Goal: Transaction & Acquisition: Purchase product/service

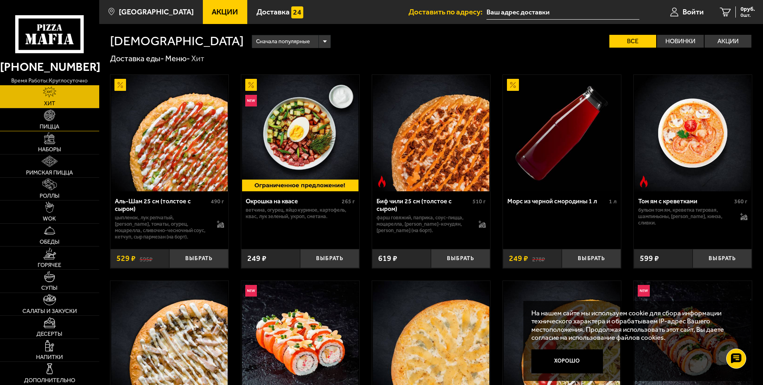
click at [60, 120] on link "Пицца" at bounding box center [49, 119] width 99 height 23
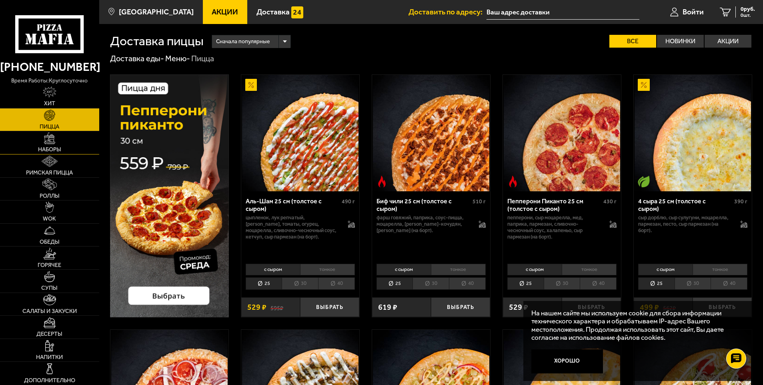
click at [64, 146] on link "Наборы" at bounding box center [49, 142] width 99 height 23
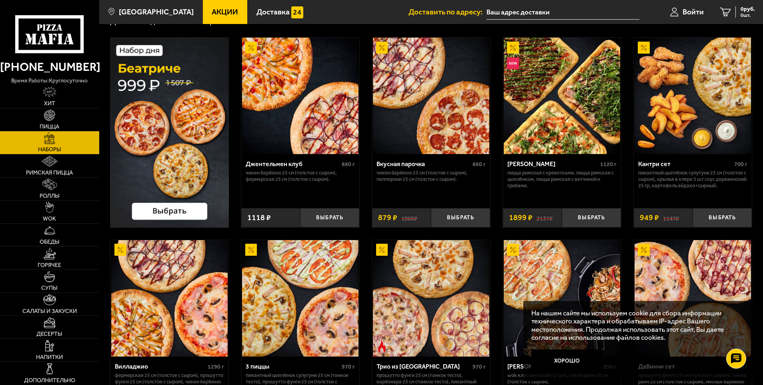
scroll to position [40, 0]
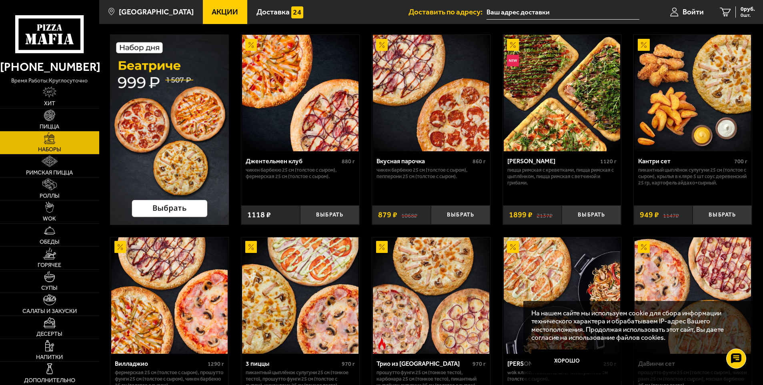
click at [52, 124] on span "Пицца" at bounding box center [50, 127] width 20 height 6
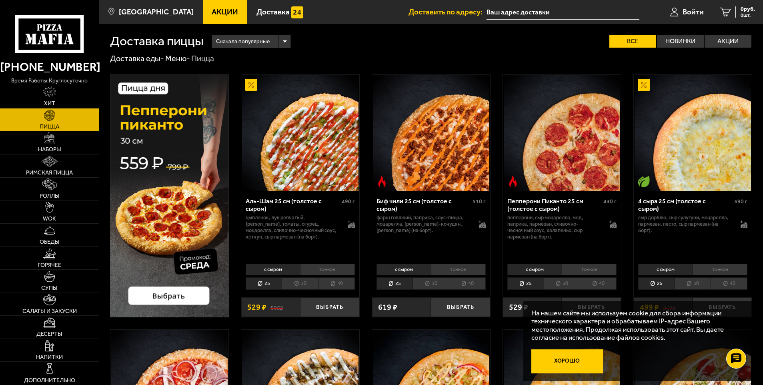
click at [583, 353] on button "Хорошо" at bounding box center [567, 361] width 72 height 24
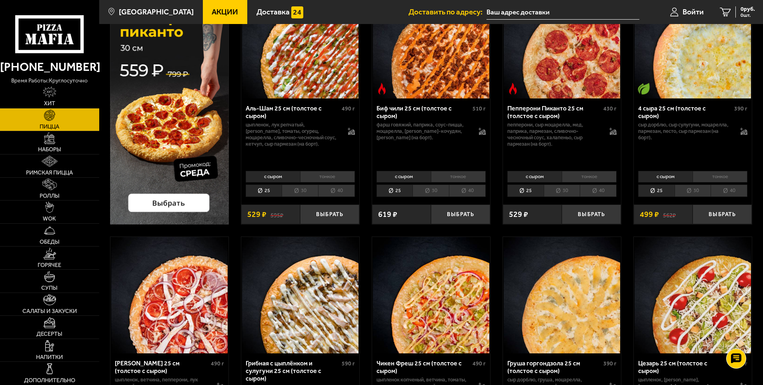
scroll to position [98, 0]
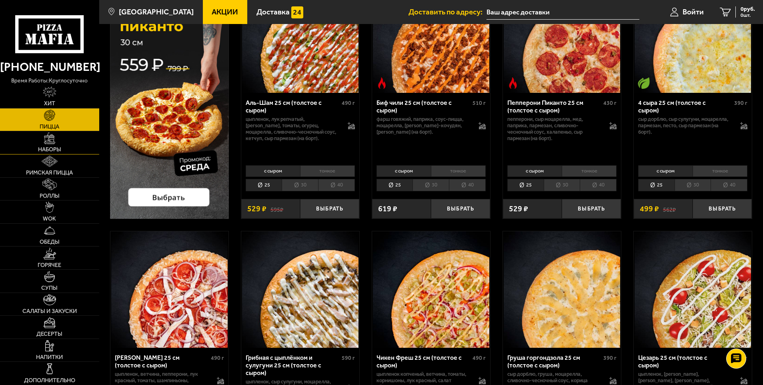
click at [71, 143] on link "Наборы" at bounding box center [49, 142] width 99 height 23
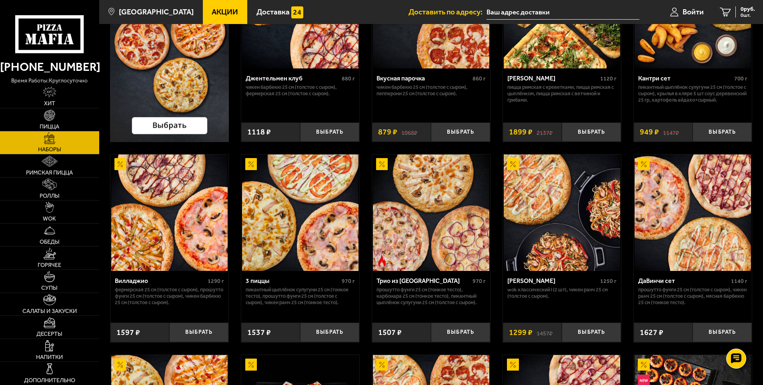
scroll to position [68, 0]
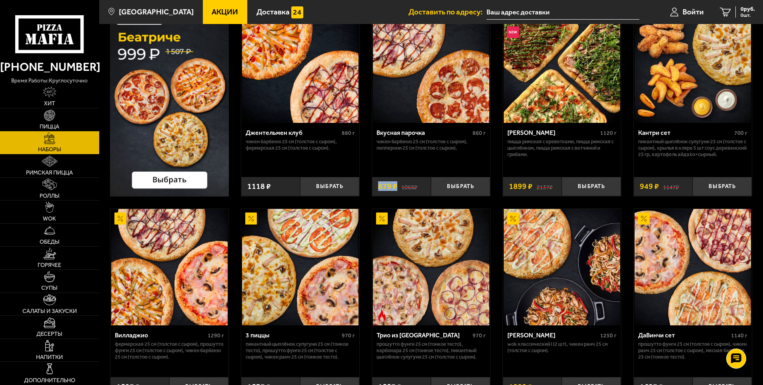
drag, startPoint x: 378, startPoint y: 189, endPoint x: 397, endPoint y: 188, distance: 19.2
click at [397, 188] on div "1068 ₽ 879 ₽" at bounding box center [401, 187] width 59 height 20
drag, startPoint x: 397, startPoint y: 188, endPoint x: 367, endPoint y: 194, distance: 30.1
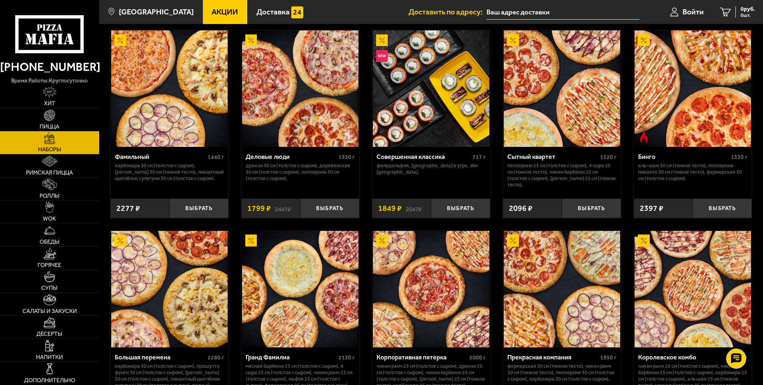
scroll to position [846, 0]
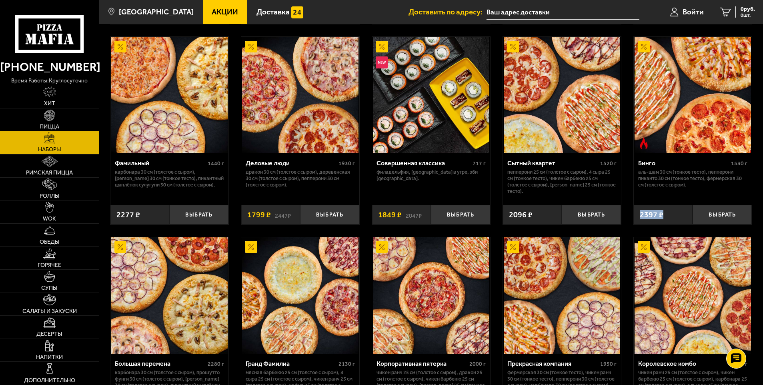
drag, startPoint x: 666, startPoint y: 217, endPoint x: 634, endPoint y: 216, distance: 32.4
click at [634, 216] on div "2397 ₽" at bounding box center [663, 215] width 59 height 20
drag, startPoint x: 634, startPoint y: 216, endPoint x: 662, endPoint y: 216, distance: 28.0
click at [662, 216] on span "2397 ₽" at bounding box center [652, 215] width 24 height 8
click at [667, 150] on img at bounding box center [693, 95] width 116 height 116
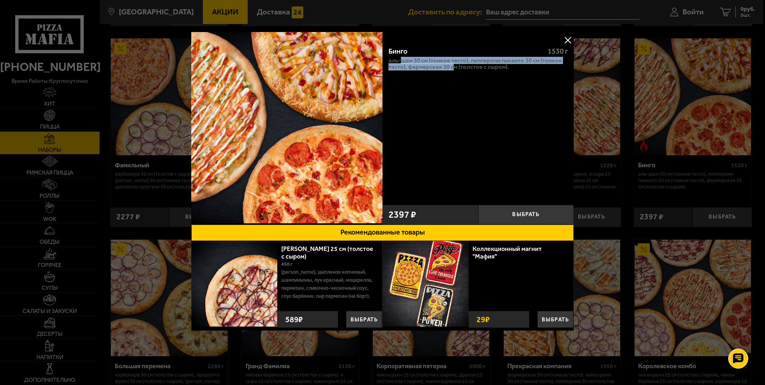
drag, startPoint x: 454, startPoint y: 76, endPoint x: 402, endPoint y: 58, distance: 54.9
click at [402, 58] on div "Бинго 1530 г Аль-Шам 30 см (тонкое тесто), Пепперони Пиканто 30 см (тонкое тест…" at bounding box center [477, 120] width 191 height 161
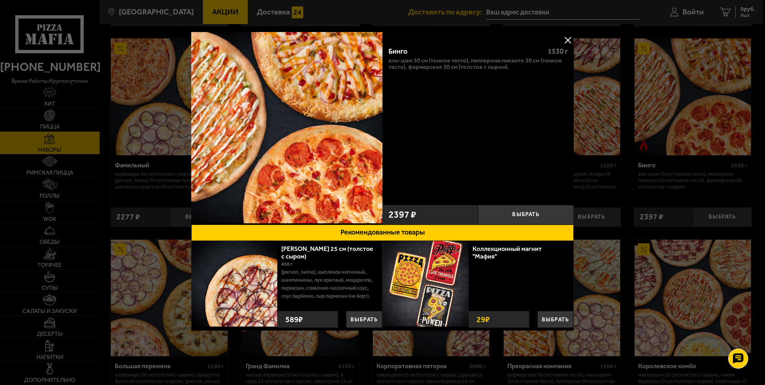
drag, startPoint x: 402, startPoint y: 58, endPoint x: 515, endPoint y: 85, distance: 116.4
click at [515, 85] on div "Бинго 1530 г Аль-Шам 30 см (тонкое тесто), Пепперони Пиканто 30 см (тонкое тест…" at bounding box center [477, 120] width 191 height 161
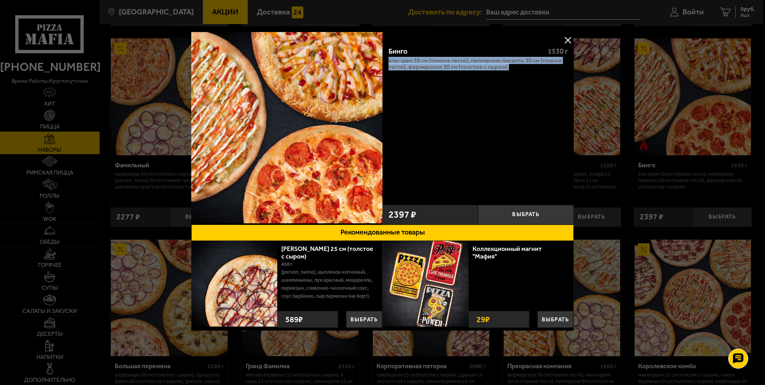
drag, startPoint x: 519, startPoint y: 74, endPoint x: 389, endPoint y: 64, distance: 130.0
click at [389, 64] on div "Бинго 1530 г Аль-Шам 30 см (тонкое тесто), Пепперони Пиканто 30 см (тонкое тест…" at bounding box center [477, 120] width 191 height 161
drag, startPoint x: 389, startPoint y: 64, endPoint x: 418, endPoint y: 82, distance: 34.7
click at [418, 82] on div "Бинго 1530 г Аль-Шам 30 см (тонкое тесто), Пепперони Пиканто 30 см (тонкое тест…" at bounding box center [477, 120] width 191 height 161
click at [428, 107] on div "Бинго 1530 г Аль-Шам 30 см (тонкое тесто), Пепперони Пиканто 30 см (тонкое тест…" at bounding box center [477, 120] width 191 height 161
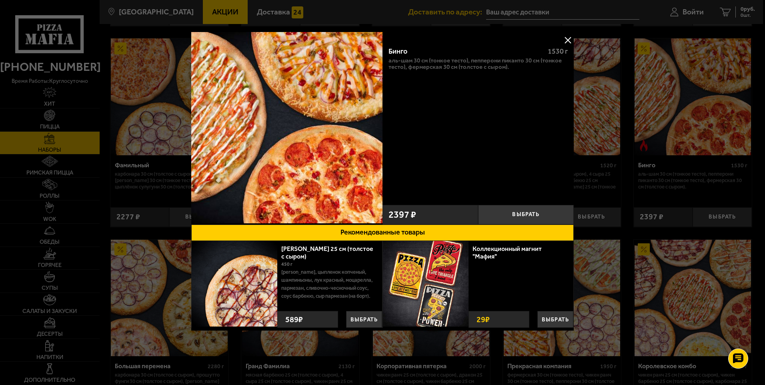
click at [573, 42] on button at bounding box center [568, 40] width 12 height 12
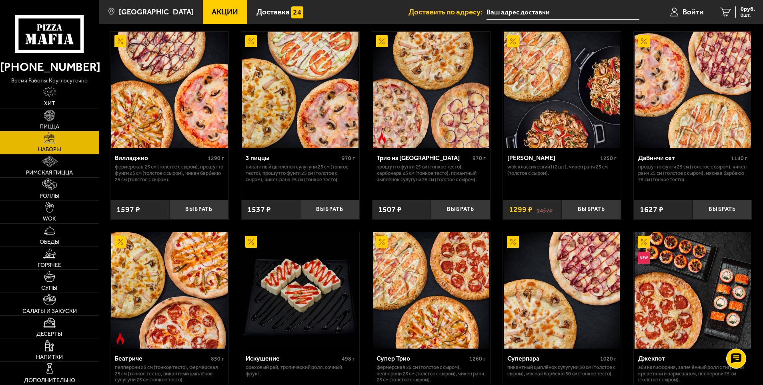
scroll to position [166, 0]
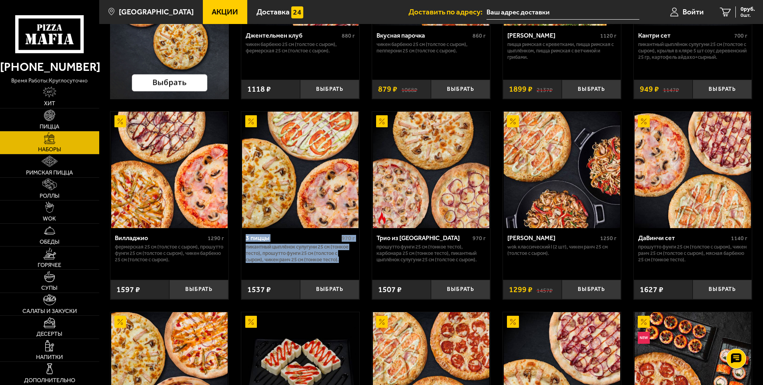
drag, startPoint x: 345, startPoint y: 262, endPoint x: 245, endPoint y: 242, distance: 102.1
click at [245, 242] on div "3 пиццы 970 г Пикантный цыплёнок сулугуни 25 см (тонкое тесто), Прошутто Фунги …" at bounding box center [300, 251] width 118 height 46
click at [344, 251] on p "Пикантный цыплёнок сулугуни 25 см (тонкое тесто), Прошутто Фунги 25 см (толстое…" at bounding box center [300, 253] width 109 height 19
click at [336, 252] on p "Пикантный цыплёнок сулугуни 25 см (тонкое тесто), Прошутто Фунги 25 см (толстое…" at bounding box center [300, 253] width 109 height 19
click at [332, 237] on div "3 пиццы" at bounding box center [293, 238] width 94 height 8
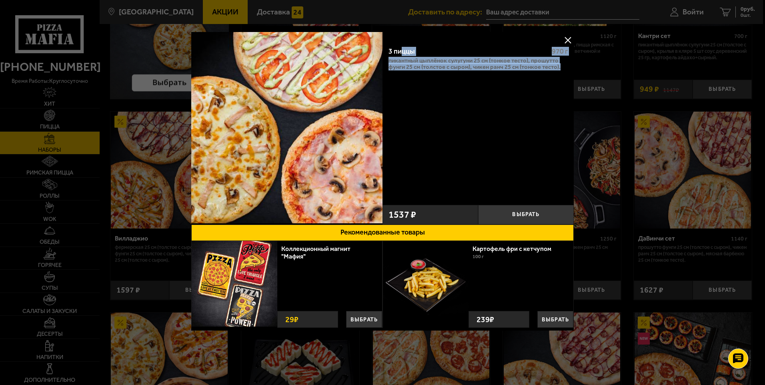
drag, startPoint x: 560, startPoint y: 69, endPoint x: 401, endPoint y: 53, distance: 160.0
click at [401, 53] on div "3 пиццы 970 г Пикантный цыплёнок сулугуни 25 см (тонкое тесто), Прошутто Фунги …" at bounding box center [477, 120] width 191 height 161
drag, startPoint x: 401, startPoint y: 53, endPoint x: 484, endPoint y: 101, distance: 95.7
click at [484, 101] on div "3 пиццы 970 г Пикантный цыплёнок сулугуни 25 см (тонкое тесто), Прошутто Фунги …" at bounding box center [477, 120] width 191 height 161
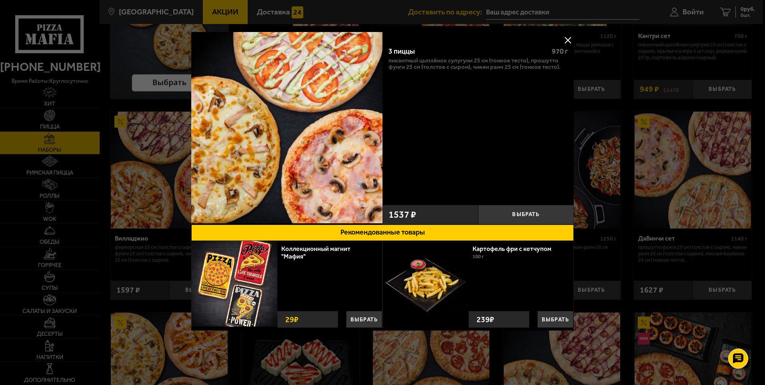
click at [567, 42] on button at bounding box center [568, 40] width 12 height 12
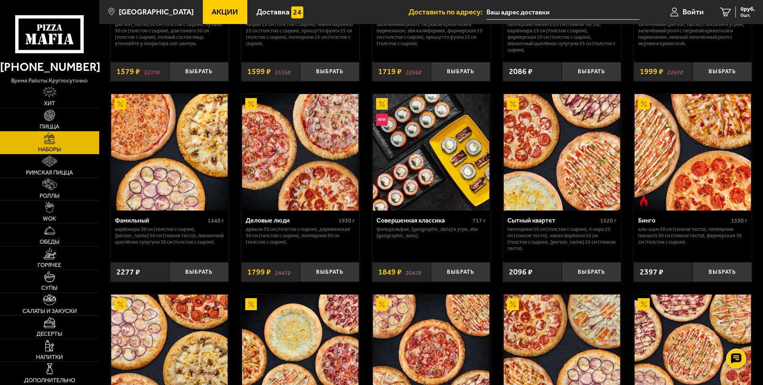
scroll to position [789, 0]
click at [651, 234] on p "Аль-Шам 30 см (тонкое тесто), Пепперони Пиканто 30 см (тонкое тесто), Фермерска…" at bounding box center [692, 235] width 109 height 19
click at [658, 201] on img at bounding box center [693, 152] width 116 height 116
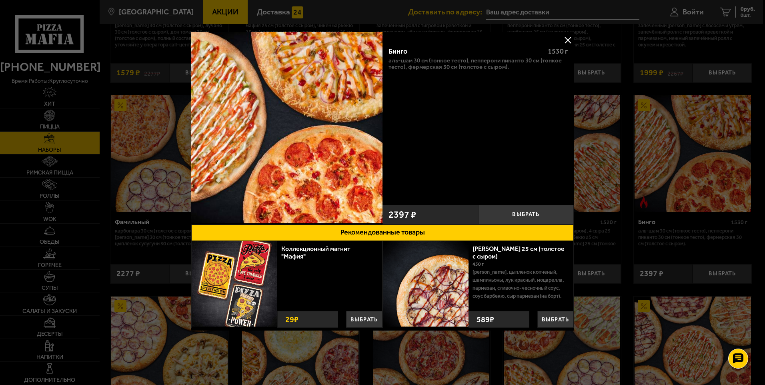
click at [567, 42] on button at bounding box center [568, 40] width 12 height 12
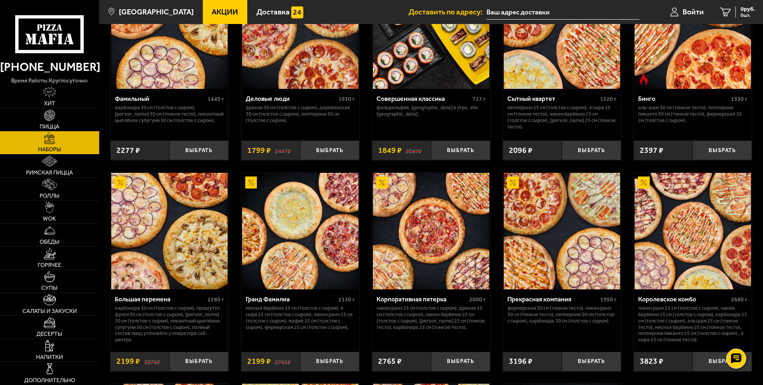
scroll to position [949, 0]
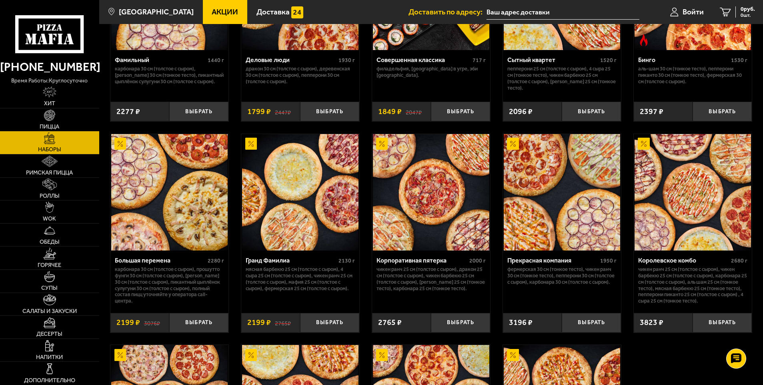
click at [408, 245] on img at bounding box center [431, 192] width 116 height 116
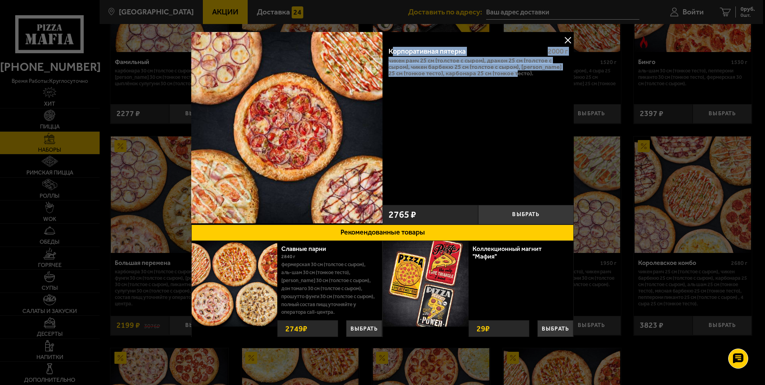
drag, startPoint x: 536, startPoint y: 78, endPoint x: 395, endPoint y: 51, distance: 143.4
click at [395, 51] on div "Корпоративная пятерка 2000 г Чикен Ранч 25 см (толстое с сыром), Дракон 25 см (…" at bounding box center [477, 120] width 191 height 161
drag, startPoint x: 395, startPoint y: 51, endPoint x: 505, endPoint y: 100, distance: 120.4
click at [503, 100] on div "Корпоративная пятерка 2000 г Чикен Ранч 25 см (толстое с сыром), Дракон 25 см (…" at bounding box center [477, 120] width 191 height 161
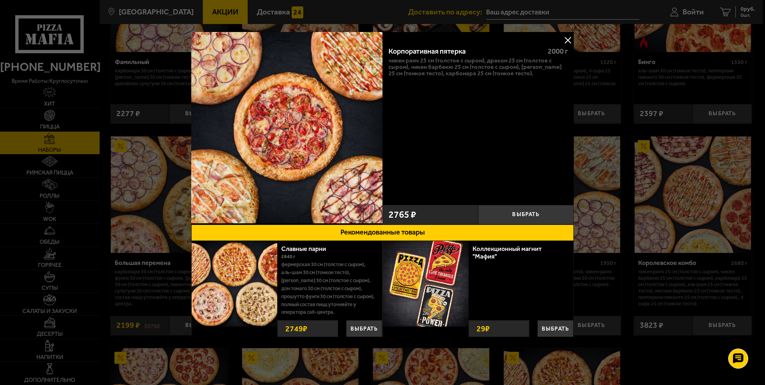
click at [569, 36] on button at bounding box center [568, 40] width 12 height 12
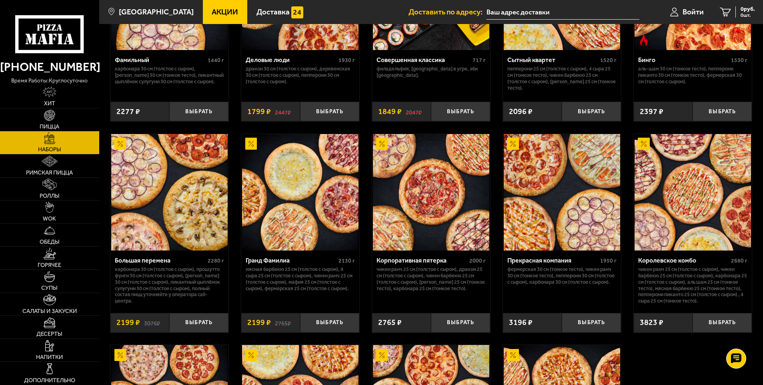
click at [158, 215] on img at bounding box center [169, 192] width 116 height 116
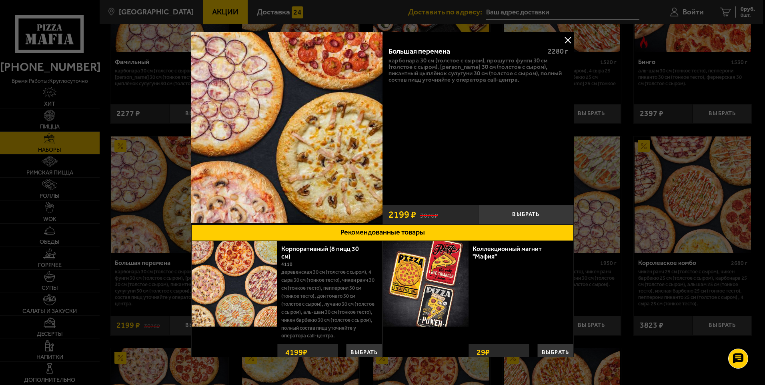
drag, startPoint x: 486, startPoint y: 74, endPoint x: 382, endPoint y: 60, distance: 104.6
click at [382, 60] on div "Большая перемена 2280 г Карбонара 30 см (толстое с сыром), Прошутто Фунги 30 см…" at bounding box center [477, 120] width 191 height 161
drag, startPoint x: 382, startPoint y: 60, endPoint x: 455, endPoint y: 102, distance: 84.6
click at [455, 102] on div "Большая перемена 2280 г Карбонара 30 см (толстое с сыром), Прошутто Фунги 30 см…" at bounding box center [477, 120] width 191 height 161
drag, startPoint x: 419, startPoint y: 213, endPoint x: 399, endPoint y: 213, distance: 19.6
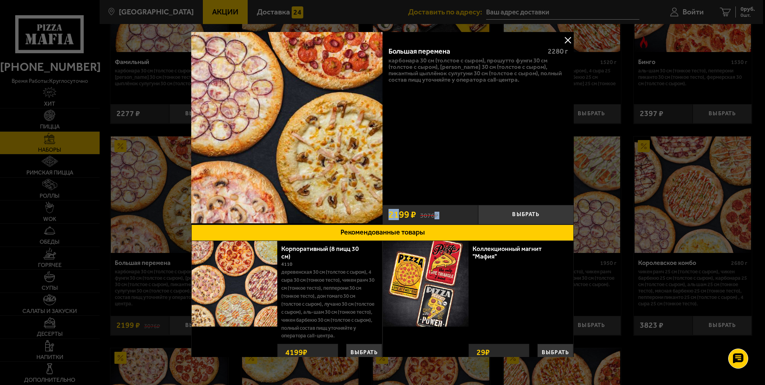
click at [399, 213] on div "3076 ₽ 2199 ₽" at bounding box center [430, 215] width 96 height 20
click at [392, 213] on span "2199 ₽" at bounding box center [402, 215] width 28 height 10
drag, startPoint x: 390, startPoint y: 214, endPoint x: 417, endPoint y: 216, distance: 26.9
click at [417, 216] on div "3076 ₽ 2199 ₽" at bounding box center [430, 215] width 96 height 20
drag, startPoint x: 417, startPoint y: 216, endPoint x: 441, endPoint y: 217, distance: 24.0
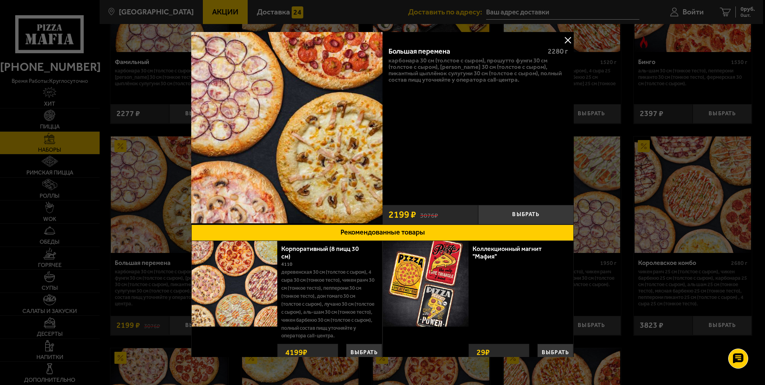
click at [441, 217] on div "3076 ₽ 2199 ₽" at bounding box center [430, 215] width 96 height 20
click at [564, 38] on button at bounding box center [568, 40] width 12 height 12
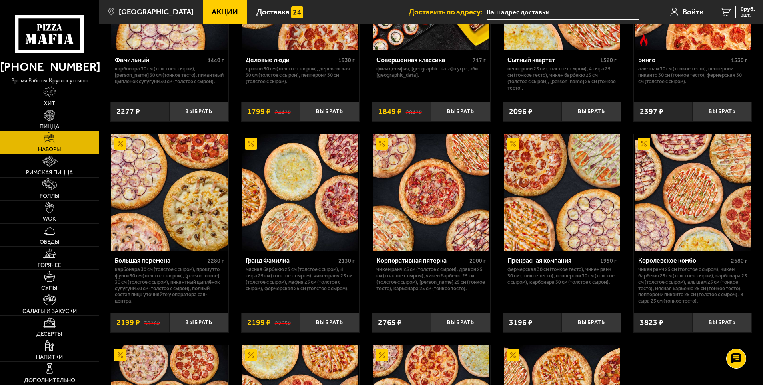
click at [110, 299] on div "Большая перемена 2280 г Карбонара 30 см (толстое с сыром), Прошутто Фунги 30 см…" at bounding box center [169, 233] width 119 height 199
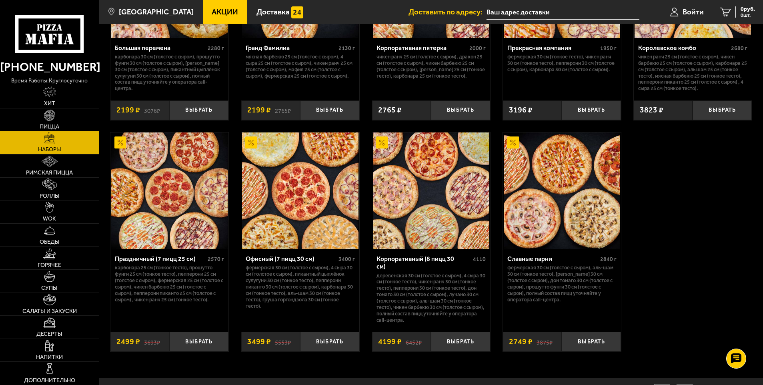
scroll to position [1162, 0]
drag, startPoint x: 159, startPoint y: 340, endPoint x: 139, endPoint y: 339, distance: 19.6
click at [139, 339] on div "3693 ₽ 2499 ₽" at bounding box center [139, 341] width 59 height 20
drag, startPoint x: 139, startPoint y: 339, endPoint x: 229, endPoint y: 361, distance: 92.7
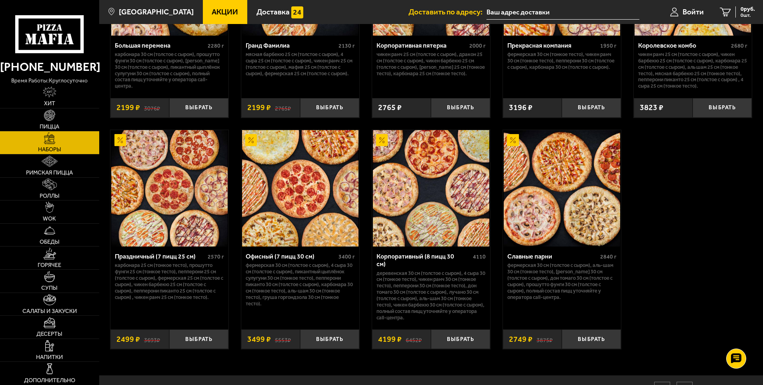
scroll to position [1166, 0]
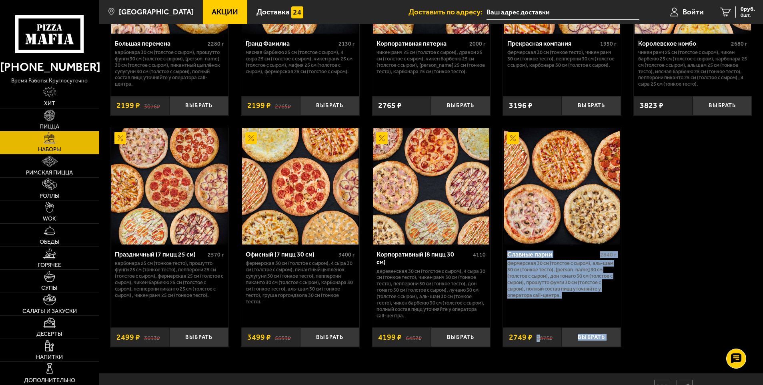
drag, startPoint x: 507, startPoint y: 256, endPoint x: 538, endPoint y: 335, distance: 85.1
click at [538, 335] on div "Славные парни 2840 г Фермерская 30 см (толстое с сыром), Аль-Шам 30 см (тонкое …" at bounding box center [562, 295] width 118 height 102
drag, startPoint x: 538, startPoint y: 335, endPoint x: 668, endPoint y: 256, distance: 151.5
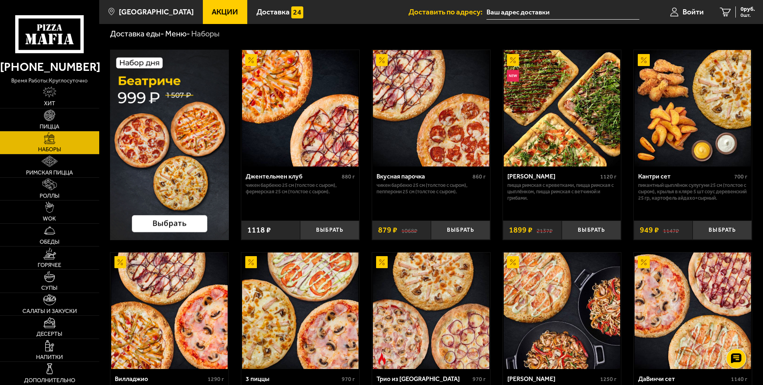
scroll to position [26, 0]
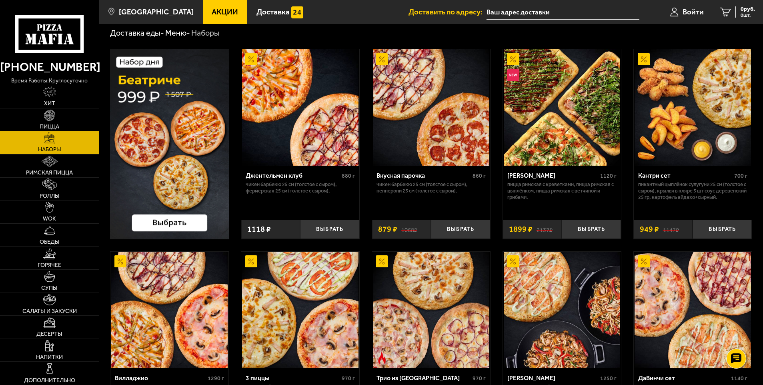
click at [158, 222] on img at bounding box center [169, 144] width 119 height 190
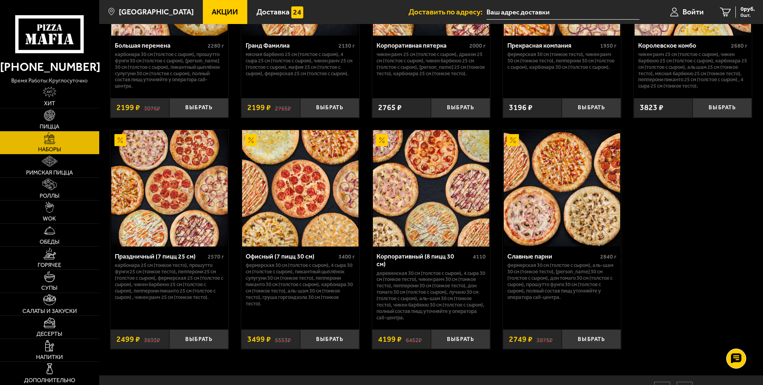
scroll to position [1161, 0]
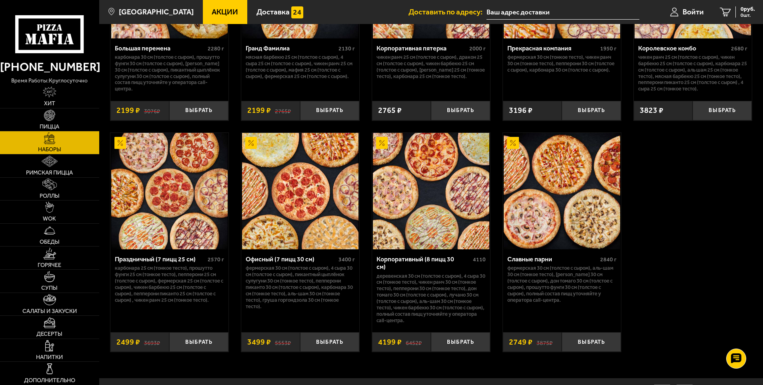
drag, startPoint x: 423, startPoint y: 342, endPoint x: 406, endPoint y: 340, distance: 16.0
click at [406, 340] on div "6452 ₽ 4199 ₽" at bounding box center [401, 342] width 59 height 20
drag, startPoint x: 406, startPoint y: 340, endPoint x: 419, endPoint y: 343, distance: 12.2
click at [419, 341] on s "6452 ₽" at bounding box center [414, 342] width 16 height 8
drag, startPoint x: 420, startPoint y: 338, endPoint x: 376, endPoint y: 338, distance: 43.6
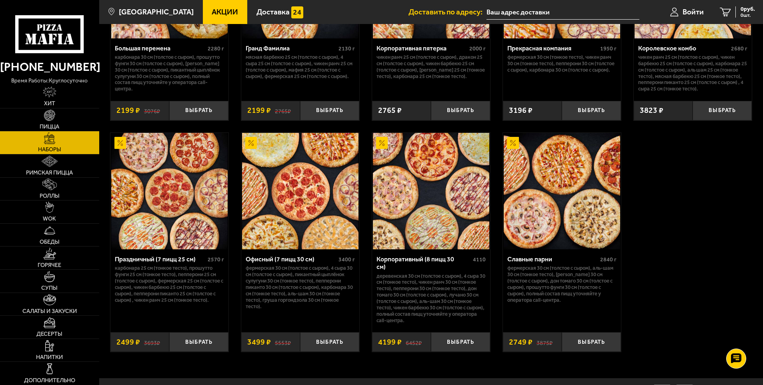
click at [376, 338] on div "6452 ₽ 4199 ₽" at bounding box center [401, 342] width 59 height 20
drag, startPoint x: 478, startPoint y: 266, endPoint x: 490, endPoint y: 268, distance: 11.7
click at [490, 268] on div "Корпоративный (8 пицц 30 см) 4110 Деревенская 30 см (толстое с сыром), 4 сыра 3…" at bounding box center [431, 287] width 118 height 77
drag, startPoint x: 490, startPoint y: 268, endPoint x: 488, endPoint y: 274, distance: 6.3
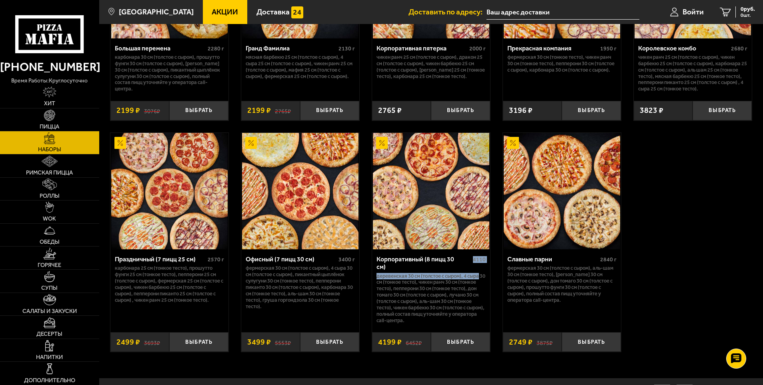
click at [489, 274] on div "Корпоративный (8 пицц 30 см) 4110 Деревенская 30 см (толстое с сыром), 4 сыра 3…" at bounding box center [431, 287] width 118 height 77
drag, startPoint x: 476, startPoint y: 266, endPoint x: 491, endPoint y: 270, distance: 15.3
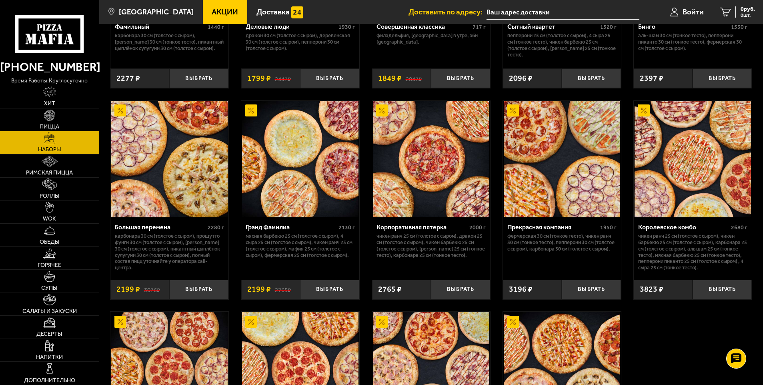
scroll to position [980, 0]
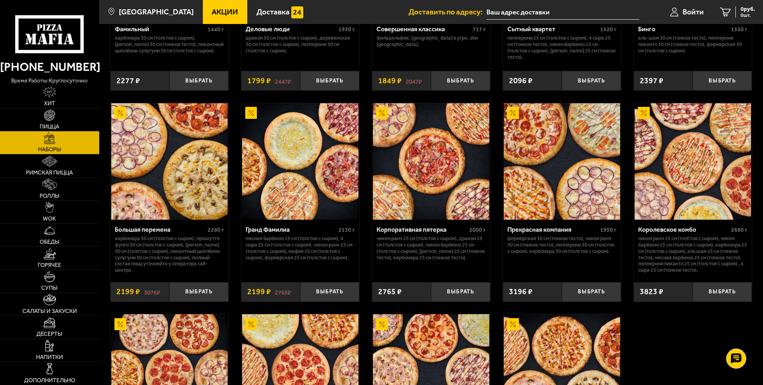
click at [615, 169] on img at bounding box center [562, 161] width 116 height 116
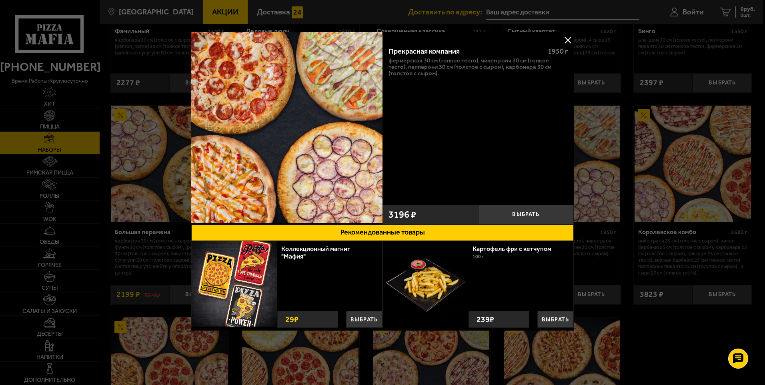
click at [571, 39] on button at bounding box center [568, 40] width 12 height 12
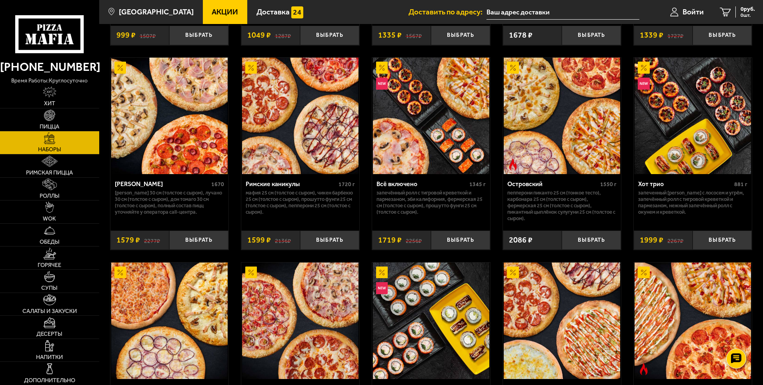
scroll to position [620, 0]
click at [314, 13] on ul "Акции Доставка" at bounding box center [306, 12] width 206 height 24
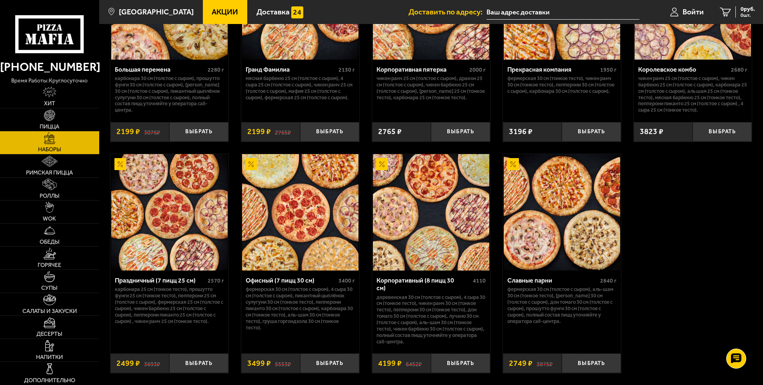
scroll to position [1180, 0]
